Goal: Contribute content

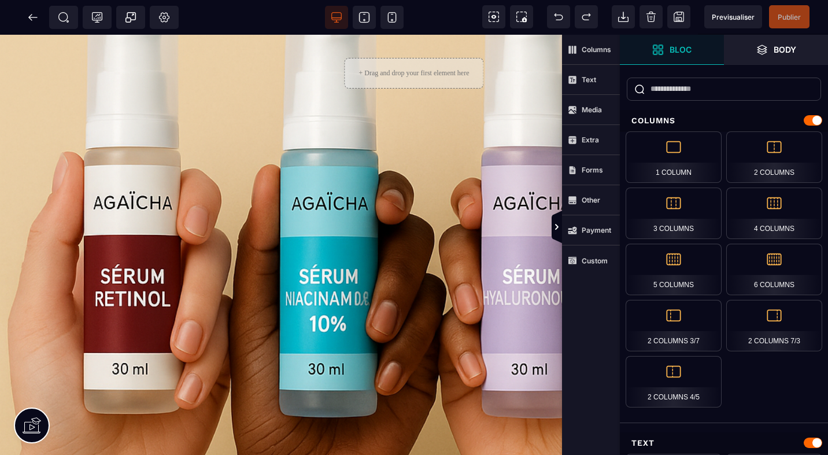
click at [590, 76] on strong "Text" at bounding box center [589, 79] width 14 height 9
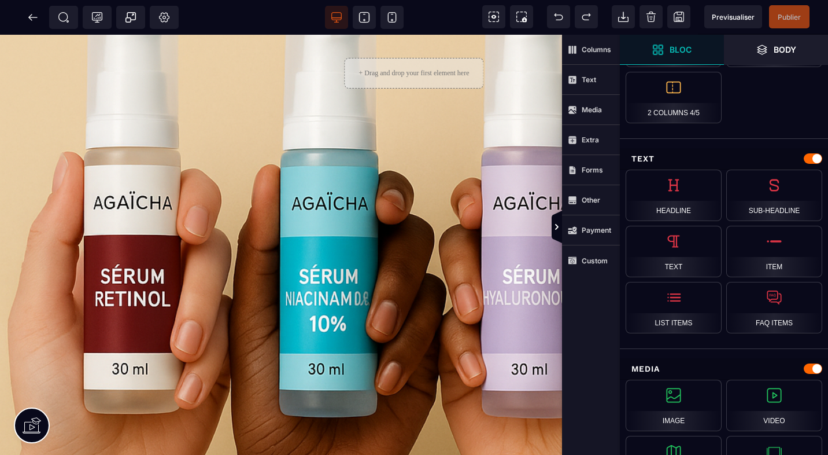
scroll to position [300, 0]
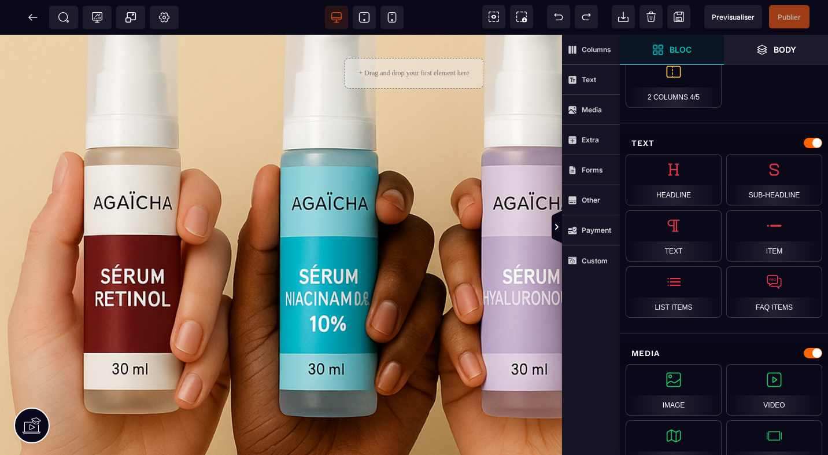
click at [668, 177] on div "Headline" at bounding box center [674, 179] width 96 height 51
click at [677, 194] on div "Headline" at bounding box center [674, 179] width 96 height 51
click at [584, 70] on span "Text" at bounding box center [591, 80] width 58 height 30
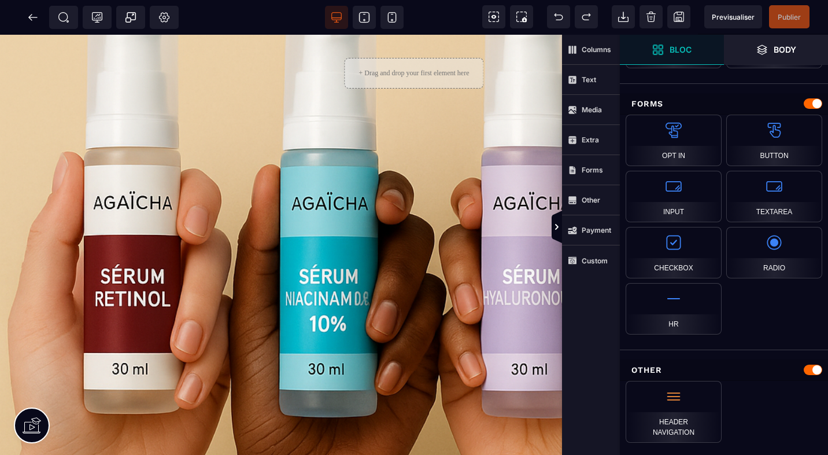
scroll to position [969, 0]
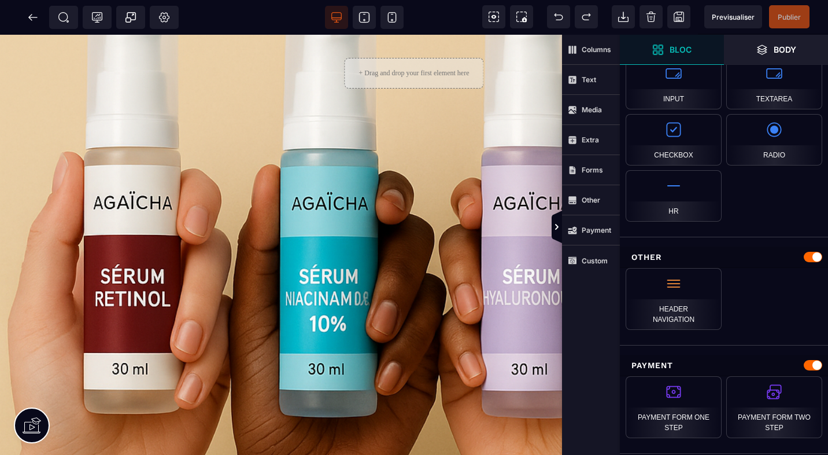
click at [675, 282] on div "Header navigation" at bounding box center [674, 299] width 96 height 62
click at [667, 197] on div "Hr" at bounding box center [674, 195] width 96 height 51
click at [788, 128] on div "Radio" at bounding box center [774, 139] width 96 height 51
click at [774, 45] on strong "Body" at bounding box center [785, 49] width 23 height 9
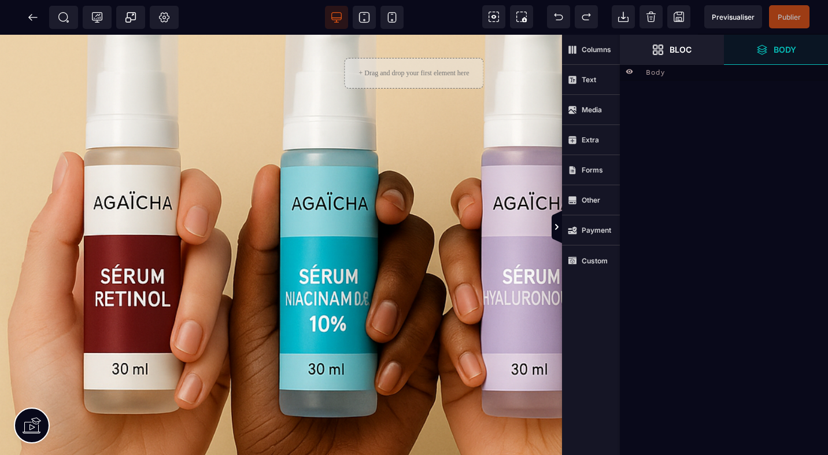
scroll to position [0, 0]
click at [587, 174] on span "Forms" at bounding box center [585, 169] width 35 height 9
click at [581, 68] on span "Text" at bounding box center [591, 80] width 58 height 30
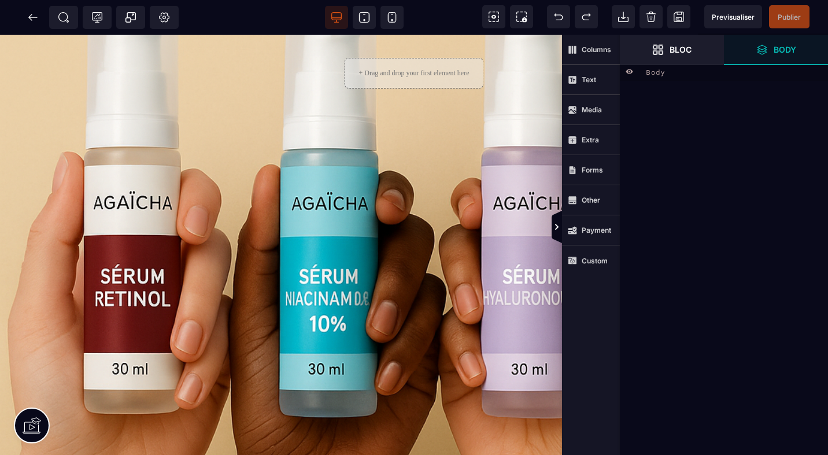
click at [167, 12] on icon at bounding box center [164, 18] width 12 height 12
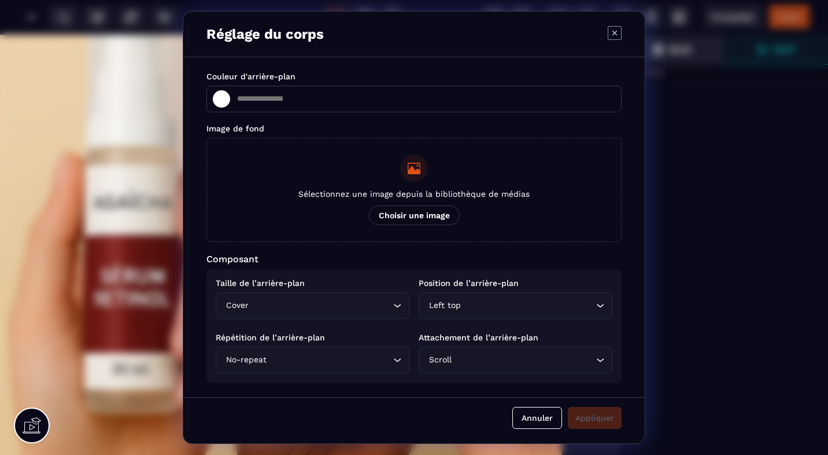
type input "*******"
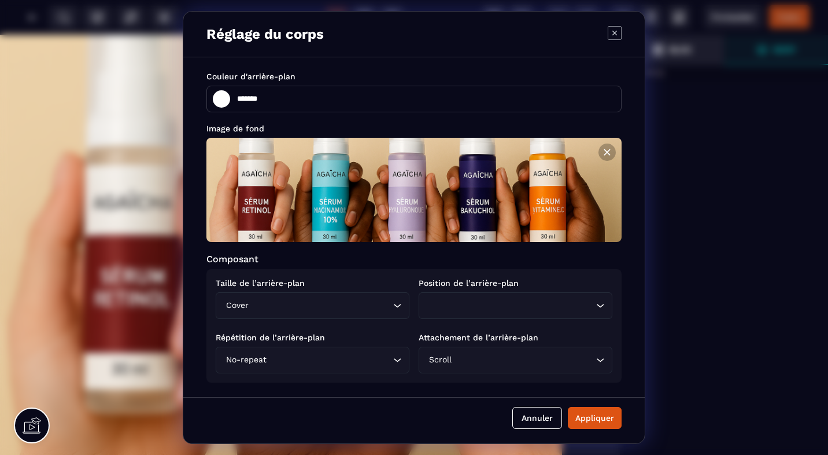
click at [581, 412] on div "Appliquer" at bounding box center [594, 418] width 39 height 12
type input "*******"
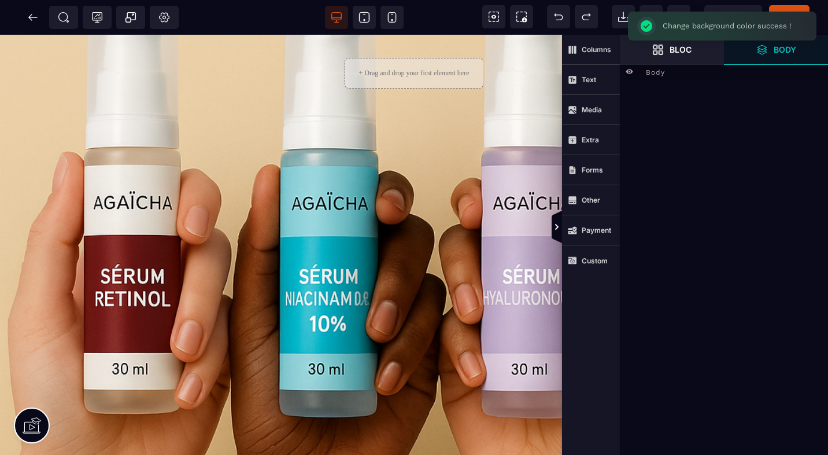
click at [607, 104] on span "Media" at bounding box center [591, 110] width 58 height 30
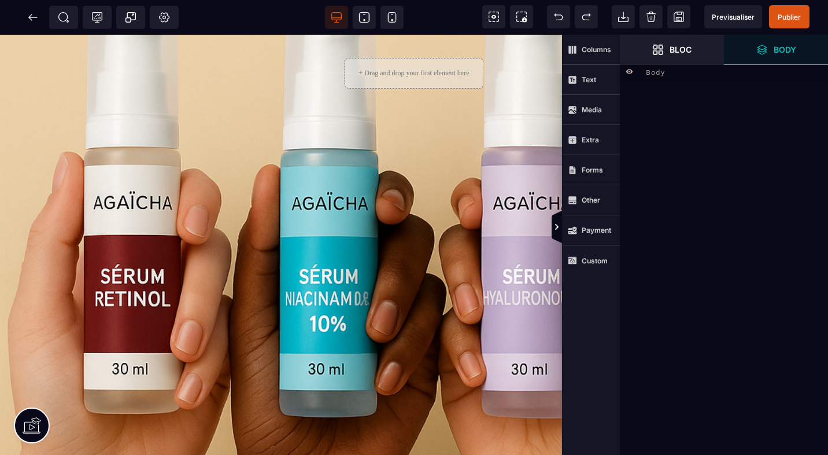
click at [602, 105] on span "Media" at bounding box center [591, 110] width 58 height 30
click at [797, 10] on span "Publier" at bounding box center [789, 16] width 40 height 23
